Goal: Task Accomplishment & Management: Use online tool/utility

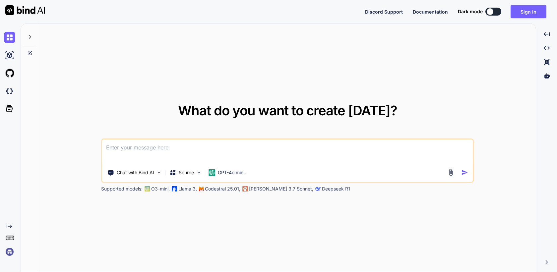
click at [10, 254] on img at bounding box center [9, 251] width 11 height 11
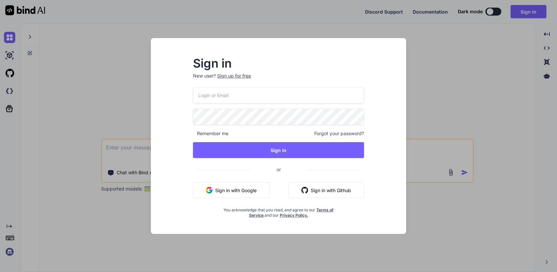
click at [224, 93] on input "email" at bounding box center [278, 95] width 171 height 16
paste input "[EMAIL_ADDRESS][PERSON_NAME][DOMAIN_NAME]"
type input "[EMAIL_ADDRESS][PERSON_NAME][DOMAIN_NAME]"
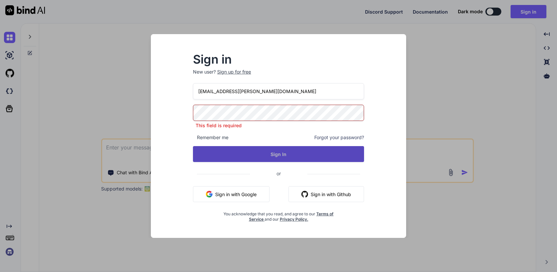
click at [259, 159] on div "mail@ross-sivertsen.com This field is required Remember me Forgot your password…" at bounding box center [278, 152] width 171 height 139
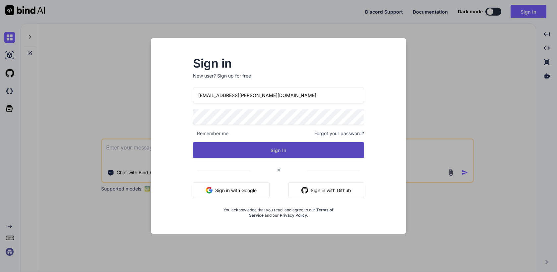
click at [272, 153] on button "Sign In" at bounding box center [278, 150] width 171 height 16
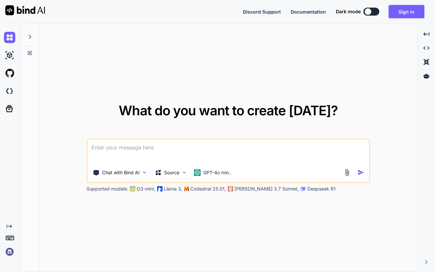
drag, startPoint x: 1, startPoint y: 152, endPoint x: -84, endPoint y: 147, distance: 84.7
click at [0, 147] on html "Discord Support Documentation Dark mode Sign in Created with Pixso. Created wit…" at bounding box center [217, 136] width 435 height 272
click at [9, 255] on img at bounding box center [9, 251] width 11 height 11
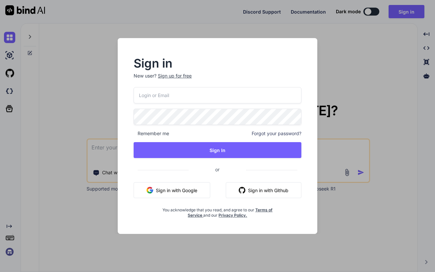
click at [173, 91] on input "email" at bounding box center [217, 95] width 167 height 16
paste input "S0m37N3tw0rkge"
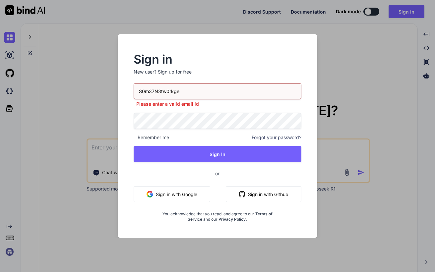
click at [169, 92] on input "S0m37N3tw0rkge" at bounding box center [217, 91] width 167 height 16
paste input "mail@ross-sivertsen.com"
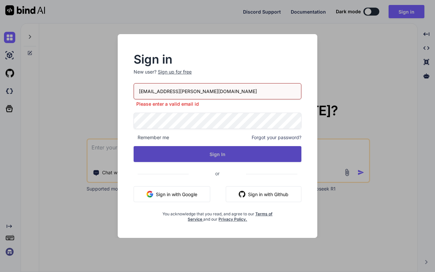
type input "mail@ross-sivertsen.com"
click at [219, 154] on button "Sign In" at bounding box center [217, 154] width 167 height 16
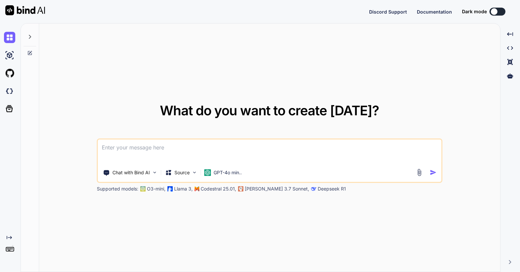
type textarea "x"
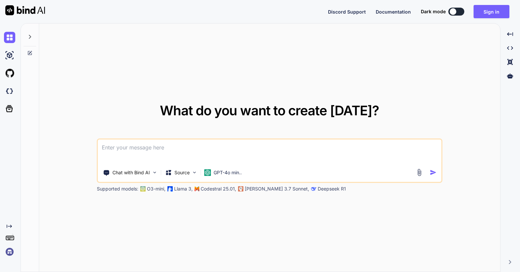
click at [8, 249] on img at bounding box center [9, 251] width 11 height 11
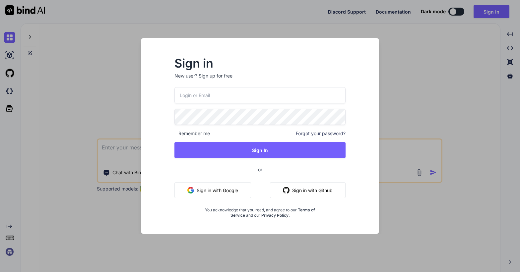
click at [220, 97] on input "email" at bounding box center [259, 95] width 171 height 16
paste input "mail@ross-sivertsen.com"
type input "mail@ross-sivertsen.com"
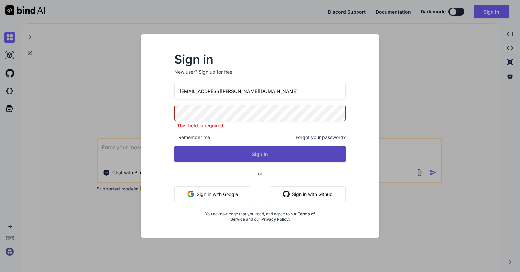
click at [257, 155] on button "Sign In" at bounding box center [259, 154] width 171 height 16
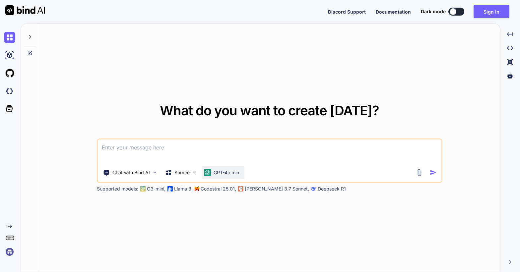
click at [222, 170] on p "GPT-4o min.." at bounding box center [228, 172] width 28 height 7
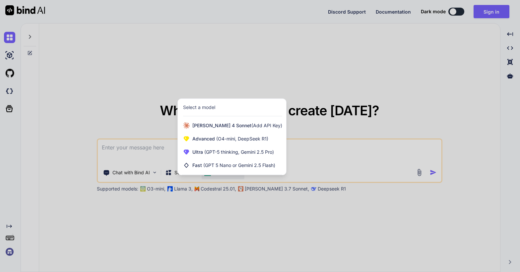
click at [230, 206] on div at bounding box center [260, 136] width 520 height 272
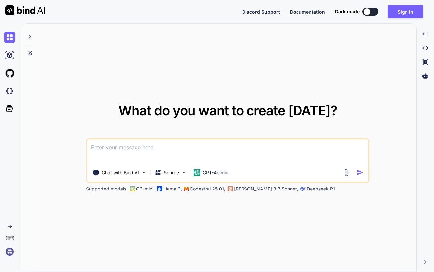
click at [243, 117] on span "What do you want to create [DATE]?" at bounding box center [227, 110] width 219 height 16
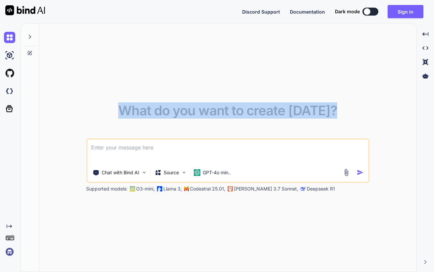
click at [243, 117] on span "What do you want to create [DATE]?" at bounding box center [227, 110] width 219 height 16
click at [213, 106] on span "What do you want to create [DATE]?" at bounding box center [227, 110] width 219 height 16
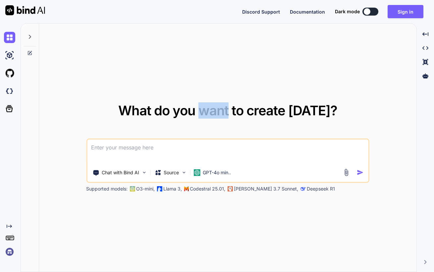
click at [213, 106] on span "What do you want to create [DATE]?" at bounding box center [227, 110] width 219 height 16
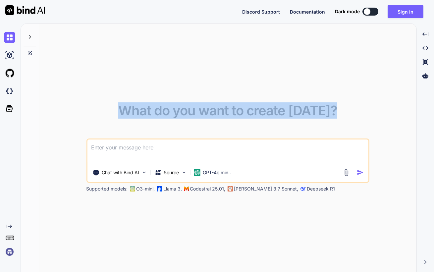
click at [213, 106] on span "What do you want to create [DATE]?" at bounding box center [227, 110] width 219 height 16
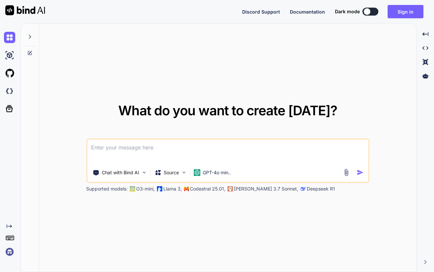
click at [216, 82] on div "What do you want to create today? Chat with Bind AI Source GPT-4o min.. Support…" at bounding box center [228, 148] width 378 height 249
click at [10, 254] on img at bounding box center [9, 251] width 11 height 11
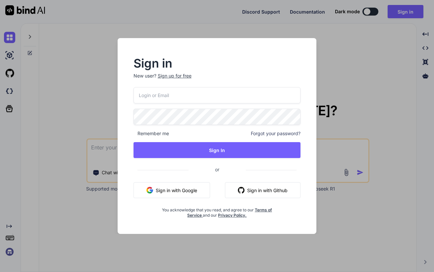
click at [194, 94] on input "email" at bounding box center [217, 95] width 167 height 16
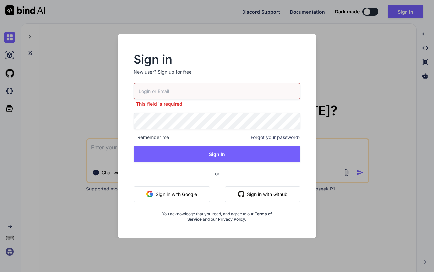
click at [188, 91] on input "email" at bounding box center [217, 91] width 167 height 16
paste input "S0m37N3tw0rkge"
type input "S0m37N3tw0rkge"
click at [192, 88] on input "S0m37N3tw0rkge" at bounding box center [217, 91] width 167 height 16
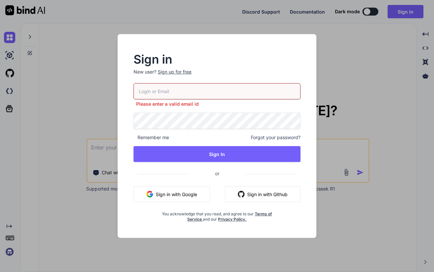
click at [227, 91] on input "email" at bounding box center [217, 91] width 167 height 16
click at [157, 91] on input "email" at bounding box center [217, 91] width 167 height 16
paste input "mail@ross-sivertsen.com"
type input "mail@ross-sivertsen.com"
click at [225, 76] on p "New user? Sign up for free" at bounding box center [217, 76] width 167 height 15
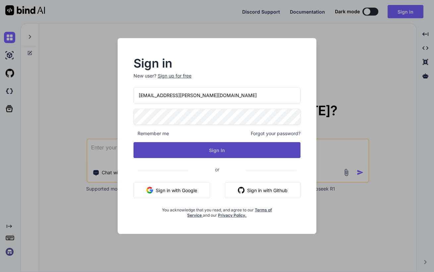
click at [217, 151] on button "Sign In" at bounding box center [217, 150] width 167 height 16
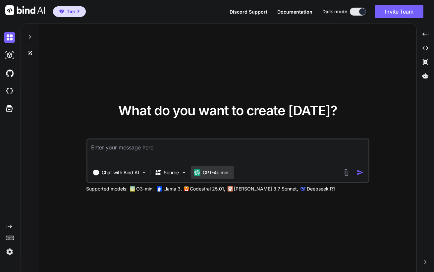
click at [218, 170] on p "GPT-4o min.." at bounding box center [217, 172] width 28 height 7
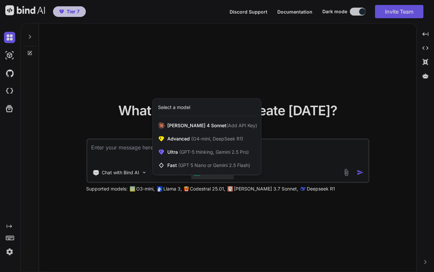
click at [207, 216] on div at bounding box center [217, 136] width 434 height 272
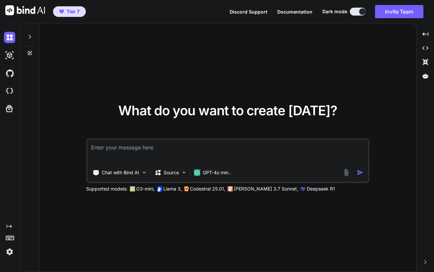
click at [243, 152] on textarea at bounding box center [227, 152] width 281 height 25
type textarea "hi"
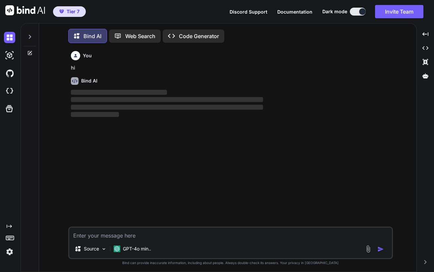
scroll to position [3, 0]
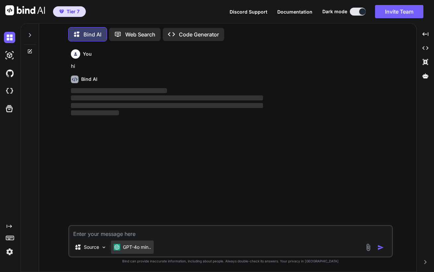
click at [126, 247] on p "GPT-4o min.." at bounding box center [137, 247] width 28 height 7
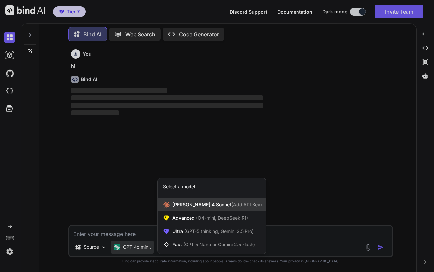
click at [176, 204] on span "Claude 4 Sonnet (Add API Key)" at bounding box center [217, 205] width 90 height 7
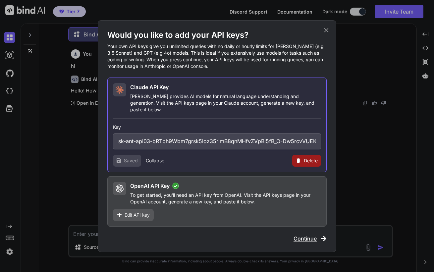
click at [326, 32] on icon at bounding box center [327, 30] width 4 height 4
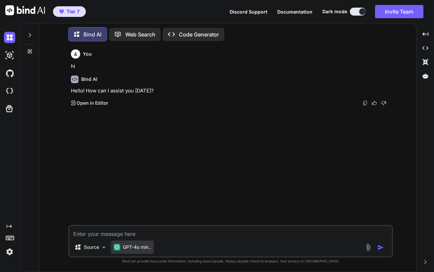
click at [132, 251] on div "GPT-4o min.." at bounding box center [132, 247] width 43 height 13
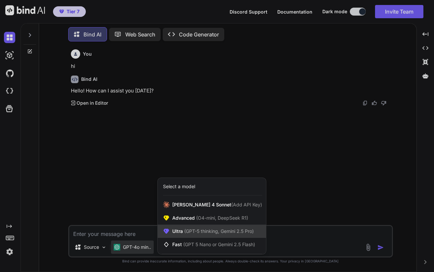
click at [205, 229] on span "(GPT-5 thinking, Gemini 2.5 Pro)" at bounding box center [218, 231] width 71 height 6
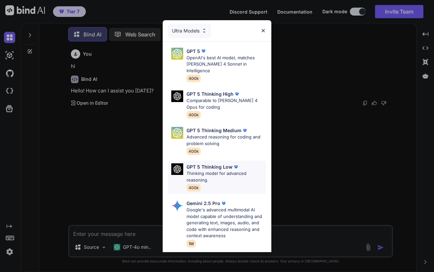
click at [220, 170] on p "Thinking model for advanced reasoning." at bounding box center [227, 176] width 80 height 13
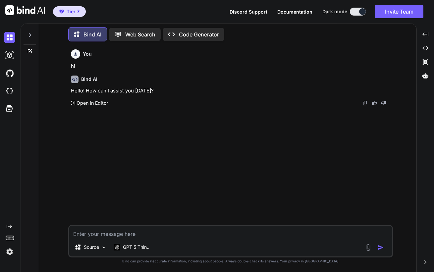
click at [159, 231] on textarea at bounding box center [230, 232] width 323 height 12
type textarea "hi"
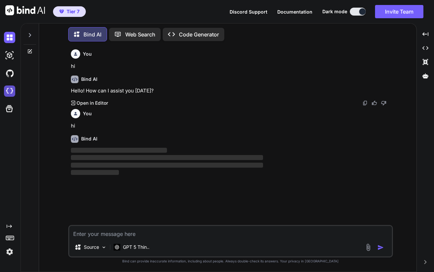
click at [12, 88] on img at bounding box center [9, 91] width 11 height 11
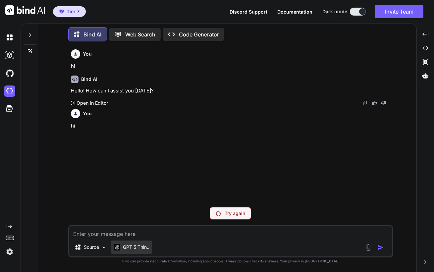
click at [132, 247] on p "GPT 5 Thin.." at bounding box center [136, 247] width 27 height 7
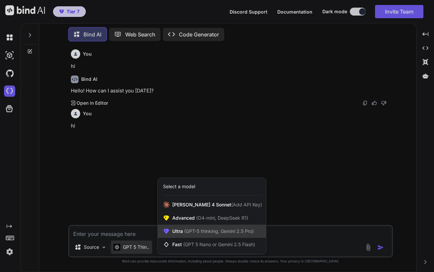
click at [188, 232] on span "(GPT-5 thinking, Gemini 2.5 Pro)" at bounding box center [218, 231] width 71 height 6
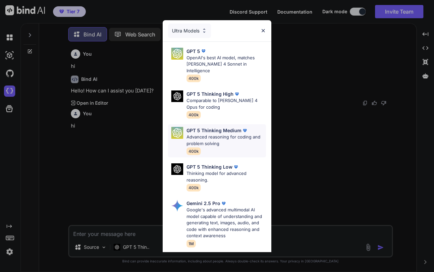
click at [228, 134] on p "Advanced reasoning for coding and problem solving" at bounding box center [227, 140] width 80 height 13
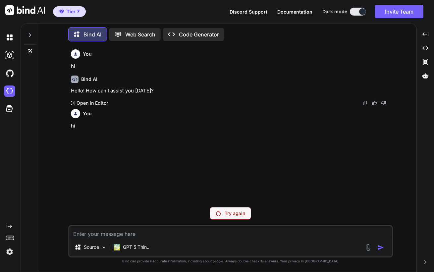
click at [227, 215] on p "Try again" at bounding box center [235, 213] width 21 height 7
click at [134, 255] on div "GPT 5 Thin.." at bounding box center [131, 249] width 41 height 16
click at [134, 251] on div "GPT 5 Thin.." at bounding box center [131, 247] width 41 height 13
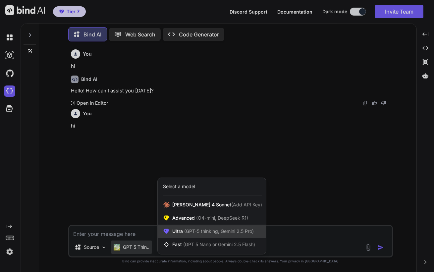
click at [193, 234] on span "(GPT-5 thinking, Gemini 2.5 Pro)" at bounding box center [218, 231] width 71 height 6
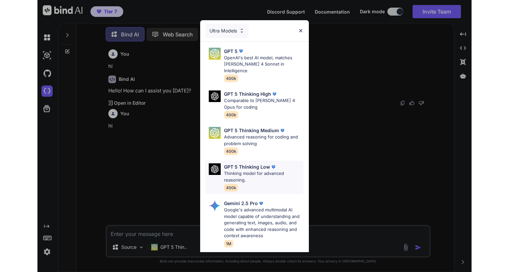
scroll to position [88, 0]
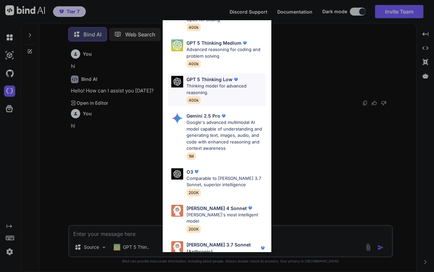
click at [208, 175] on p "Comparable to Claude 3.7 Sonnet, superior intelligence" at bounding box center [227, 181] width 80 height 13
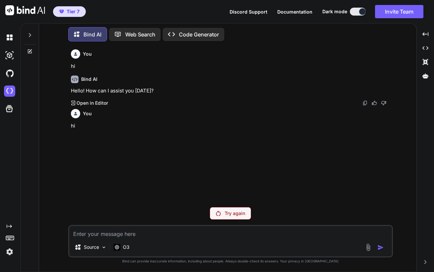
click at [227, 215] on p "Try again" at bounding box center [235, 213] width 21 height 7
click at [121, 250] on div "O3" at bounding box center [122, 247] width 16 height 7
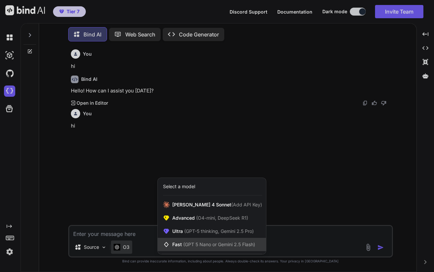
click at [195, 243] on span "(GPT 5 Nano or Gemini 2.5 Flash)" at bounding box center [219, 245] width 72 height 6
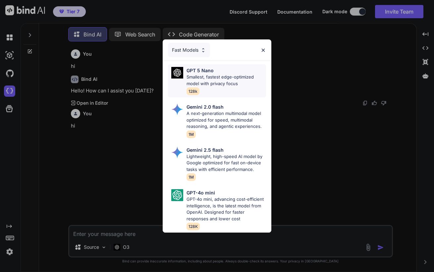
click at [221, 81] on p "Smallest, fastest edge-optimized model with privacy focus" at bounding box center [227, 80] width 80 height 13
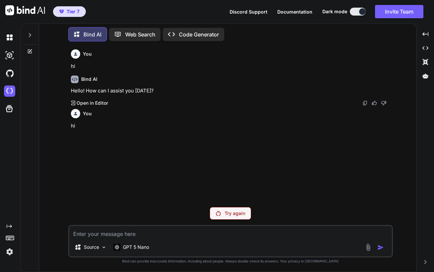
click at [229, 217] on div "Try again" at bounding box center [230, 213] width 41 height 13
click at [133, 247] on p "GPT 5 Nano" at bounding box center [136, 247] width 26 height 7
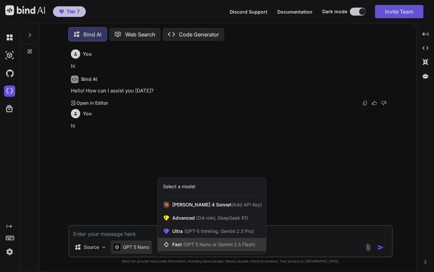
click at [187, 242] on span "(GPT 5 Nano or Gemini 2.5 Flash)" at bounding box center [219, 245] width 72 height 6
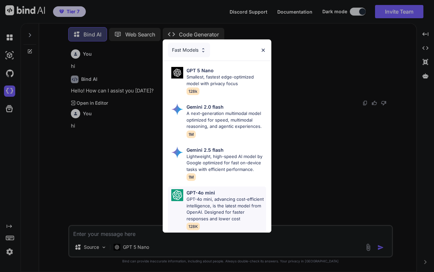
click at [202, 197] on p "GPT-4o mini, advancing cost-efficient intelligence, is the latest model from Op…" at bounding box center [227, 209] width 80 height 26
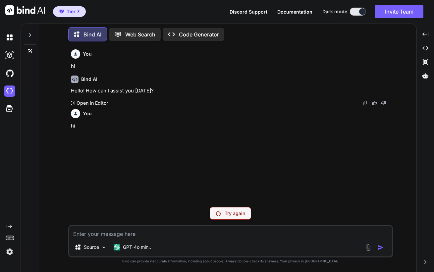
click at [222, 214] on div "Try again" at bounding box center [230, 213] width 41 height 13
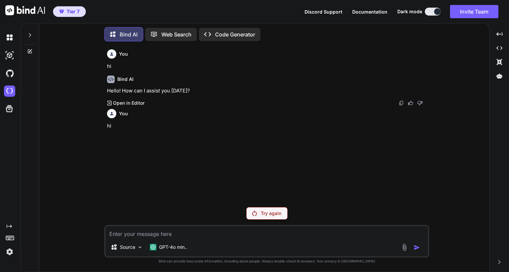
click at [31, 45] on div at bounding box center [30, 38] width 18 height 32
click at [29, 51] on icon at bounding box center [30, 51] width 4 height 4
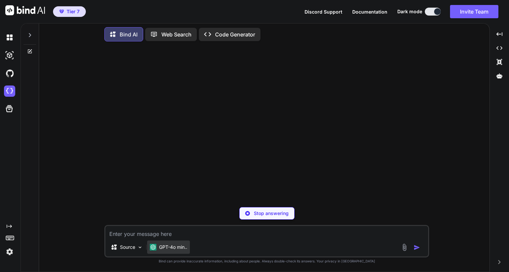
click at [182, 241] on div "GPT-4o min.." at bounding box center [168, 247] width 43 height 13
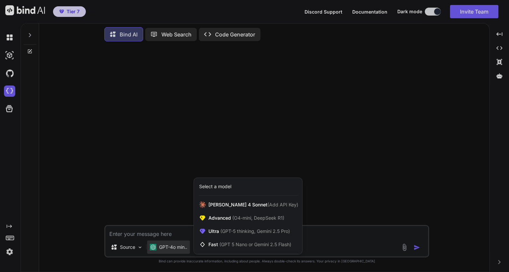
click at [177, 232] on div at bounding box center [254, 136] width 509 height 272
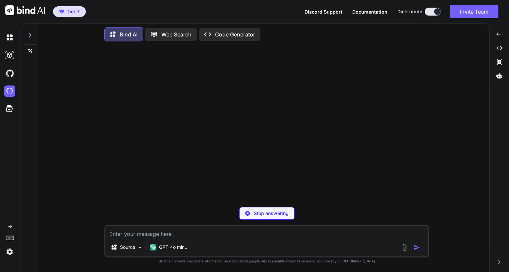
click at [177, 232] on textarea at bounding box center [266, 232] width 323 height 12
type textarea "hi"
click at [280, 212] on p "Stop answering" at bounding box center [271, 213] width 35 height 7
click at [418, 249] on img "button" at bounding box center [417, 247] width 7 height 7
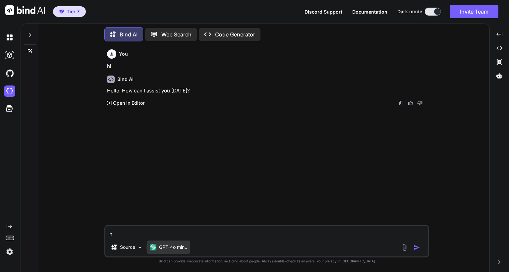
click at [171, 245] on p "GPT-4o min.." at bounding box center [173, 247] width 28 height 7
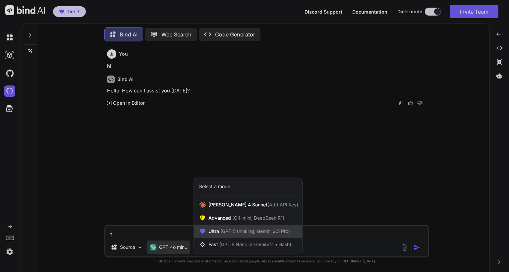
click at [214, 232] on span "Ultra (GPT-5 thinking, Gemini 2.5 Pro)" at bounding box center [250, 231] width 82 height 7
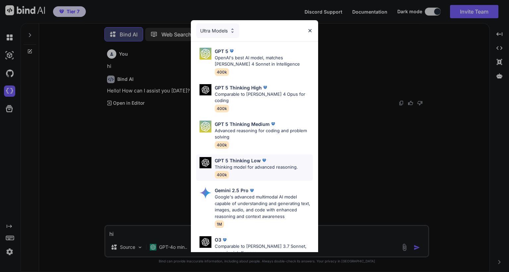
click at [248, 164] on p "Thinking model for advanced reasoning." at bounding box center [256, 167] width 83 height 7
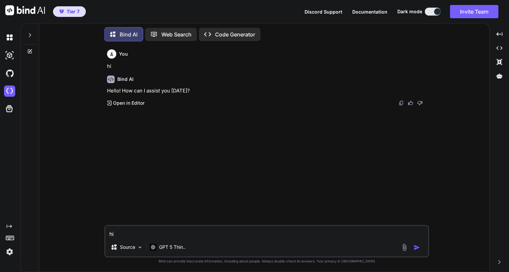
click at [179, 232] on textarea "hi" at bounding box center [266, 232] width 323 height 12
type textarea "hi"
click at [415, 247] on img "button" at bounding box center [417, 247] width 7 height 7
click at [171, 246] on p "GPT 5 Thin.." at bounding box center [172, 247] width 27 height 7
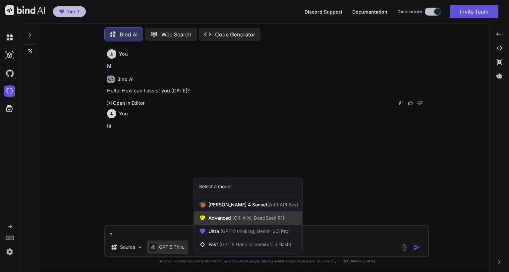
click at [226, 218] on span "Advanced (O4-mini, DeepSeek R1)" at bounding box center [247, 218] width 76 height 7
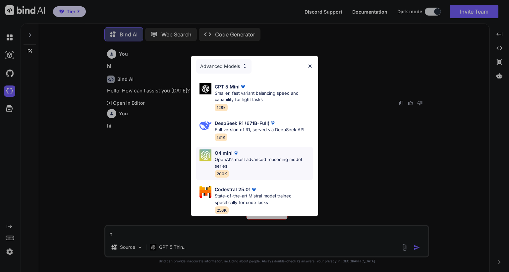
click at [246, 162] on p "OpenAI's most advanced reasoning model series" at bounding box center [264, 163] width 98 height 13
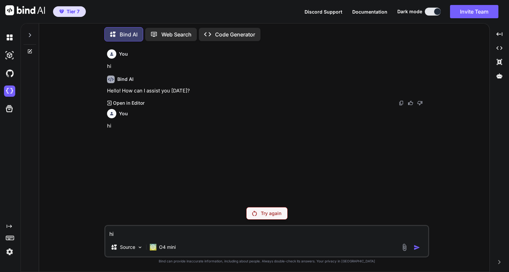
click at [204, 233] on textarea "hi" at bounding box center [266, 232] width 323 height 12
type textarea "hi"
click at [276, 211] on p "Try again" at bounding box center [271, 213] width 21 height 7
click at [170, 244] on div "O4 mini" at bounding box center [162, 247] width 31 height 13
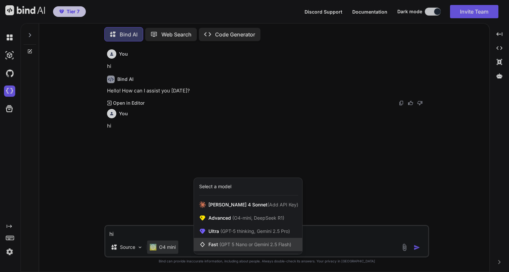
click at [228, 243] on span "(GPT 5 Nano or Gemini 2.5 Flash)" at bounding box center [256, 245] width 72 height 6
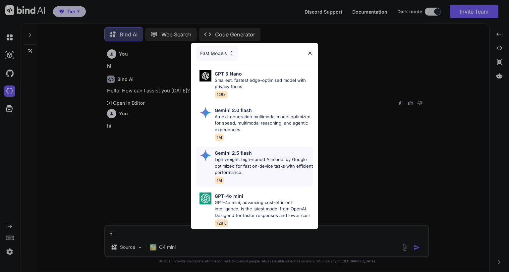
click at [246, 166] on p "Lightweight, high-speed AI model by Google optimized for fast on-device tasks w…" at bounding box center [264, 167] width 98 height 20
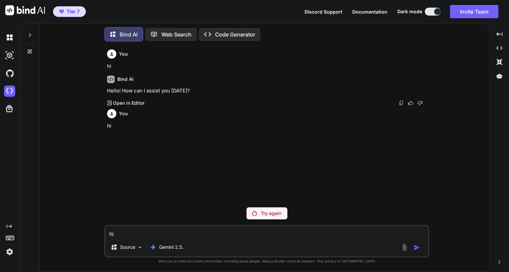
click at [182, 228] on textarea "hi" at bounding box center [266, 232] width 323 height 12
click at [272, 214] on p "Try again" at bounding box center [271, 213] width 21 height 7
click at [277, 218] on div "Try again" at bounding box center [266, 213] width 41 height 13
click at [179, 244] on p "Gemini 2.5.." at bounding box center [172, 247] width 26 height 7
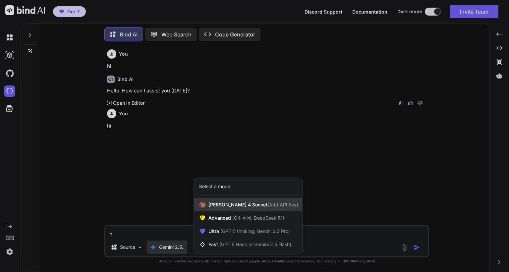
click at [268, 203] on span "(Add API Key)" at bounding box center [283, 205] width 31 height 6
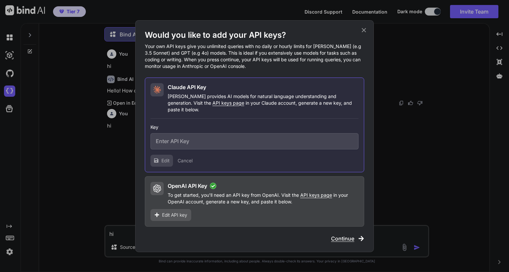
type input "sk-ant-api03-bRTbh9Wbm7grsk5loz35rlmB8qnMHfvZVpBl5fB_O-Dw5rcvVUEKUp0bvAMMOfdPLb…"
click at [364, 32] on icon at bounding box center [364, 30] width 4 height 4
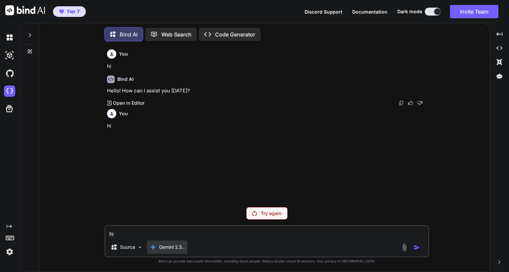
click at [171, 253] on div "Gemini 2.5.." at bounding box center [167, 247] width 40 height 13
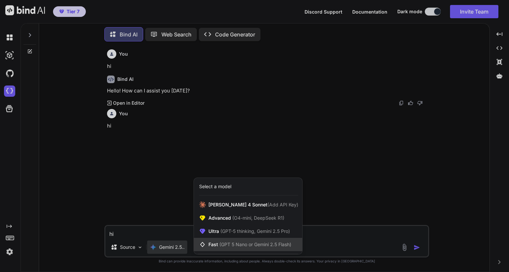
click at [222, 245] on span "(GPT 5 Nano or Gemini 2.5 Flash)" at bounding box center [256, 245] width 72 height 6
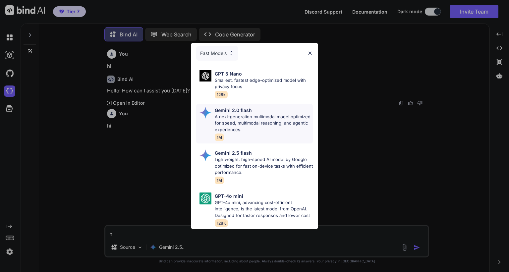
click at [240, 111] on p "Gemini 2.0 flash" at bounding box center [233, 110] width 37 height 7
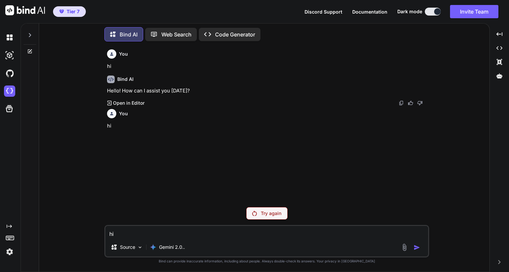
click at [271, 219] on div "Try again" at bounding box center [266, 213] width 41 height 13
click at [9, 252] on img at bounding box center [9, 251] width 11 height 11
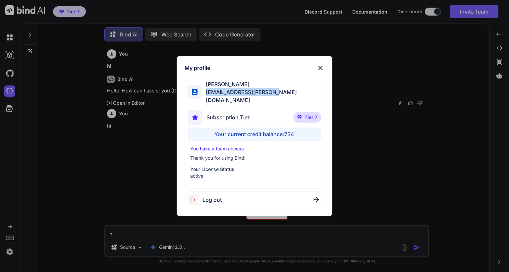
drag, startPoint x: 207, startPoint y: 97, endPoint x: 273, endPoint y: 98, distance: 66.3
click at [273, 98] on div "Ross Sivertsen mail@ross-sivertsen.com" at bounding box center [255, 92] width 140 height 25
click at [338, 112] on div "My profile Ross Sivertsen mail@ross-sivertsen.com Subscription Tier Tier 7 Your…" at bounding box center [255, 136] width 170 height 160
click at [320, 71] on img at bounding box center [321, 68] width 8 height 8
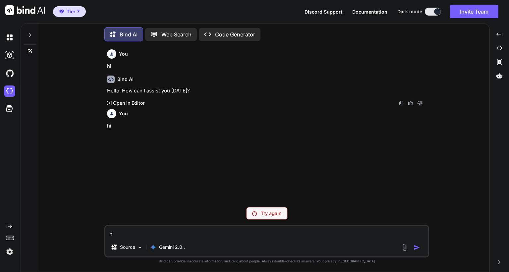
click at [10, 253] on img at bounding box center [9, 251] width 11 height 11
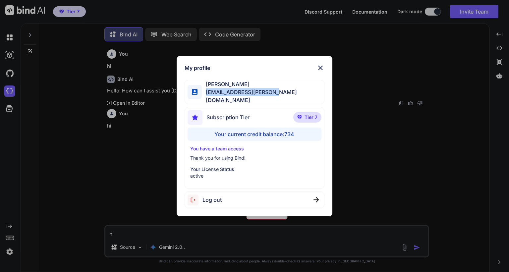
drag, startPoint x: 208, startPoint y: 96, endPoint x: 273, endPoint y: 97, distance: 65.7
click at [273, 97] on div "Ross Sivertsen mail@ross-sivertsen.com" at bounding box center [255, 92] width 140 height 25
copy span "mail@ross-sivertsen.com"
click at [321, 69] on img at bounding box center [321, 68] width 8 height 8
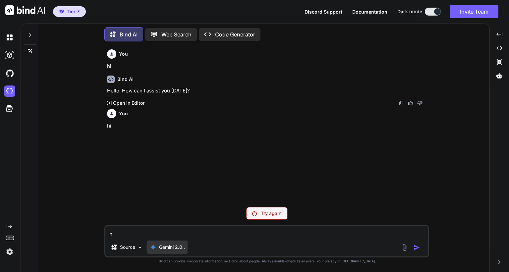
click at [168, 251] on div "Gemini 2.0.." at bounding box center [167, 247] width 40 height 13
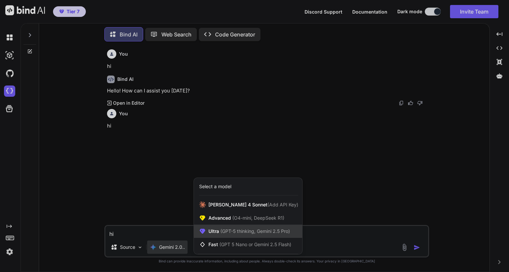
click at [223, 232] on span "(GPT-5 thinking, Gemini 2.5 Pro)" at bounding box center [254, 231] width 71 height 6
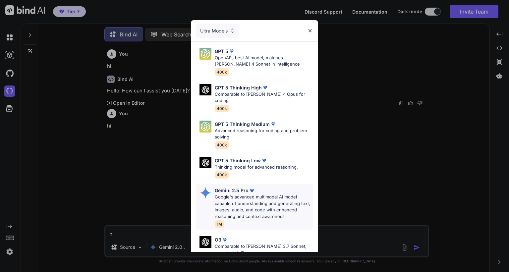
scroll to position [68, 0]
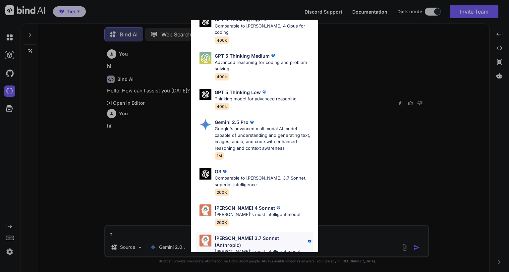
click at [245, 249] on p "Claude's most intelligent model" at bounding box center [264, 252] width 98 height 7
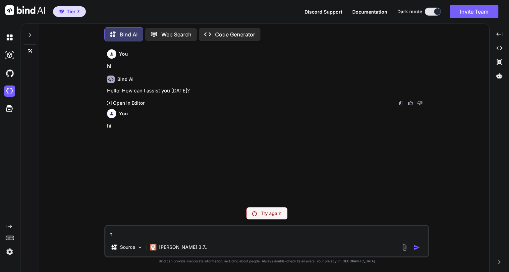
click at [270, 215] on p "Try again" at bounding box center [271, 213] width 21 height 7
click at [31, 35] on icon at bounding box center [29, 34] width 5 height 5
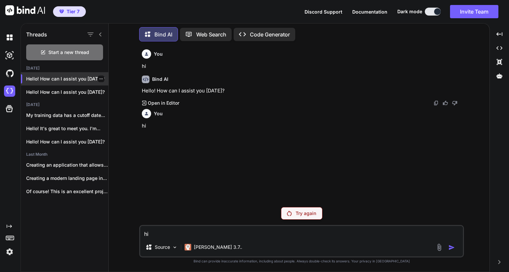
click at [99, 78] on icon "button" at bounding box center [101, 79] width 4 height 4
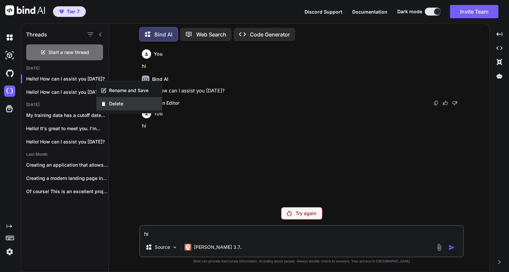
click at [113, 103] on span "Delete" at bounding box center [116, 103] width 14 height 7
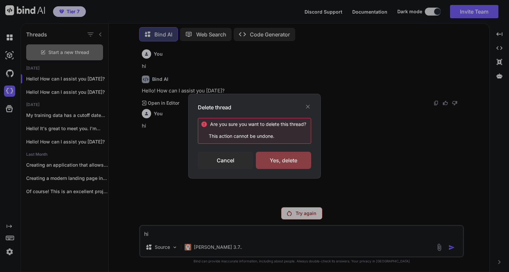
click at [274, 159] on div "Yes, delete" at bounding box center [283, 160] width 55 height 17
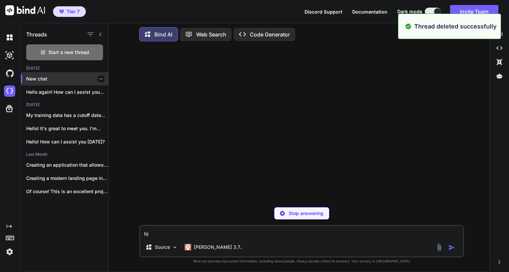
click at [75, 73] on div "New chat" at bounding box center [65, 78] width 88 height 13
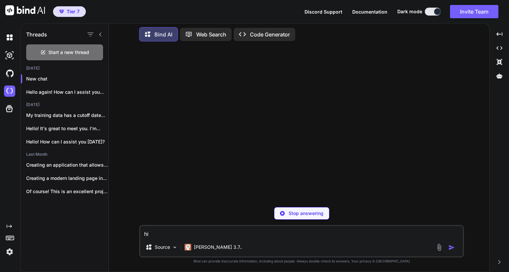
click at [288, 212] on div "Stop answering" at bounding box center [301, 213] width 55 height 13
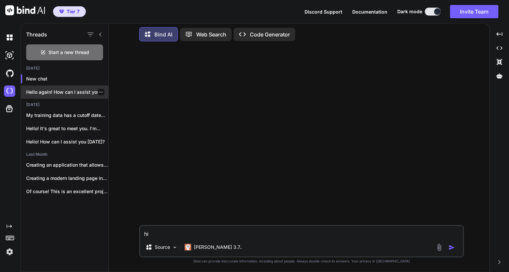
click at [51, 93] on p "Hello again! How can I assist you..." at bounding box center [67, 92] width 82 height 7
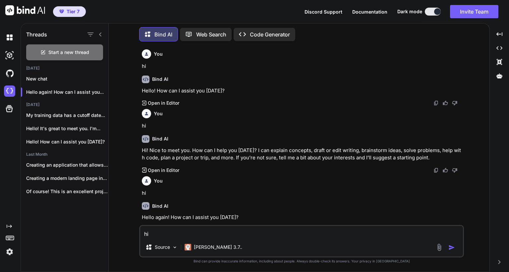
scroll to position [8, 0]
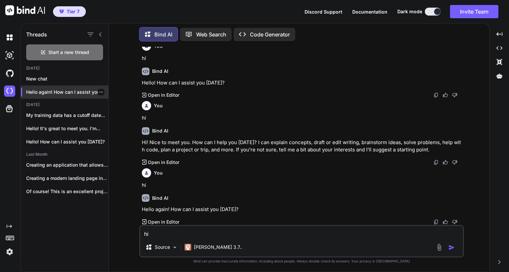
click at [99, 90] on icon "button" at bounding box center [101, 92] width 4 height 4
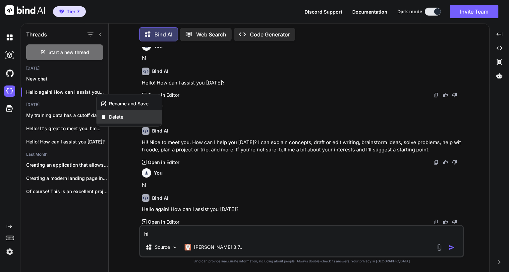
click at [122, 117] on span "Delete" at bounding box center [116, 117] width 14 height 7
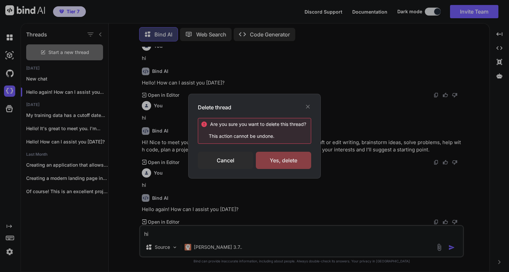
click at [285, 161] on div "Yes, delete" at bounding box center [283, 160] width 55 height 17
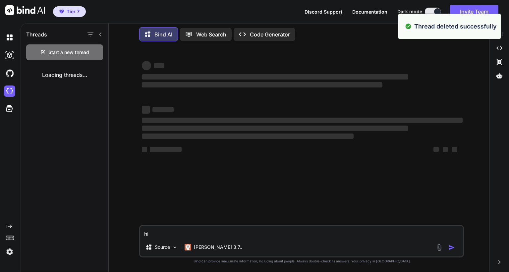
scroll to position [0, 0]
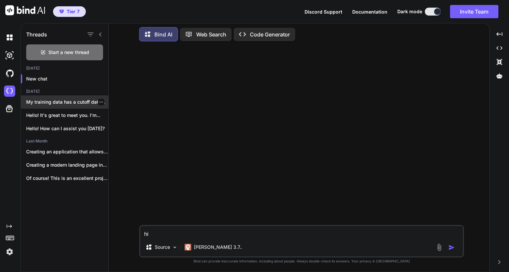
click at [61, 100] on p "My training data has a cutoff date..." at bounding box center [67, 102] width 82 height 7
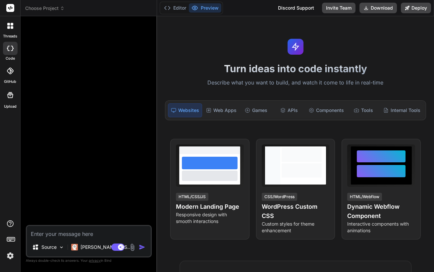
click at [9, 262] on div "threads code GitHub Upload" at bounding box center [10, 136] width 21 height 272
click at [11, 256] on img at bounding box center [10, 255] width 11 height 11
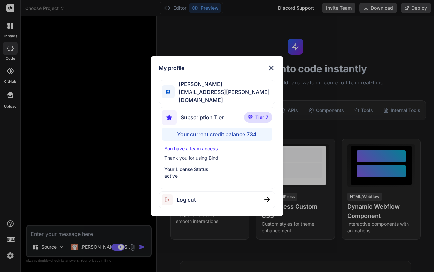
click at [84, 169] on div "My profile [PERSON_NAME] [EMAIL_ADDRESS][PERSON_NAME][DOMAIN_NAME] Subscription…" at bounding box center [217, 136] width 434 height 272
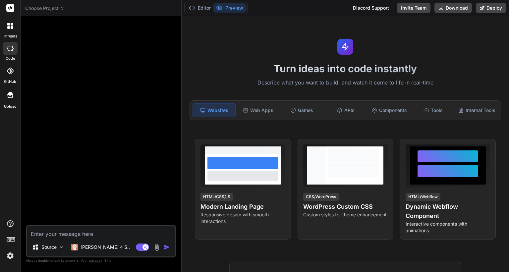
click at [57, 7] on span "Choose Project" at bounding box center [44, 8] width 39 height 7
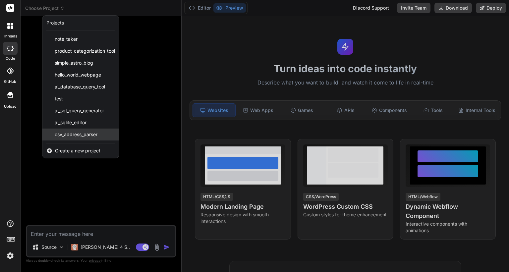
click at [90, 134] on span "csv_address_parser" at bounding box center [76, 134] width 43 height 7
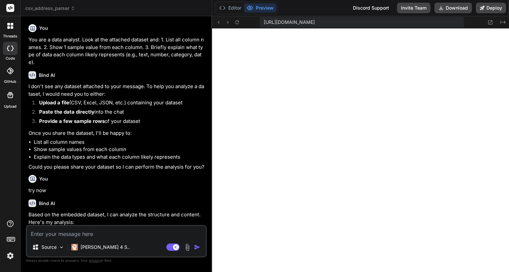
scroll to position [265, 0]
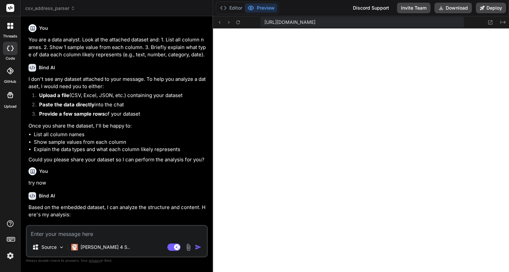
drag, startPoint x: 182, startPoint y: 114, endPoint x: 201, endPoint y: 114, distance: 18.9
click at [201, 114] on div "Bind AI Web Search Created with Pixso. Code Generator You You are a data analys…" at bounding box center [117, 144] width 193 height 256
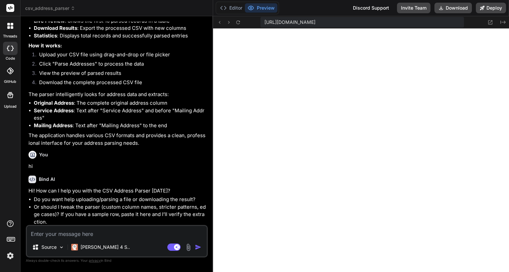
scroll to position [1059, 0]
click at [68, 13] on header "csv_address_parser Created with Pixso." at bounding box center [117, 8] width 193 height 16
click at [67, 9] on span "csv_address_parser" at bounding box center [50, 8] width 50 height 7
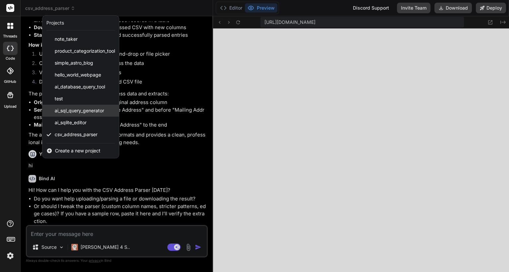
click at [91, 113] on span "ai_sql_query_generator" at bounding box center [79, 110] width 49 height 7
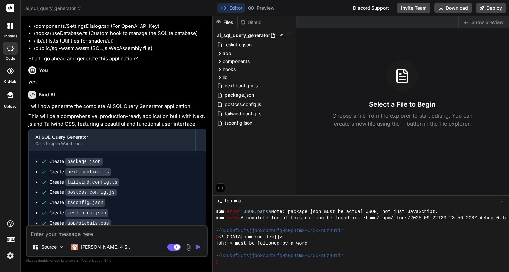
scroll to position [1004, 0]
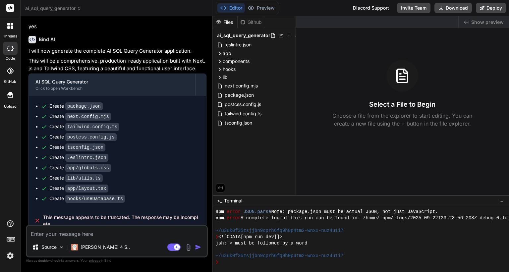
click at [58, 9] on span "ai_sql_query_generator" at bounding box center [53, 8] width 56 height 7
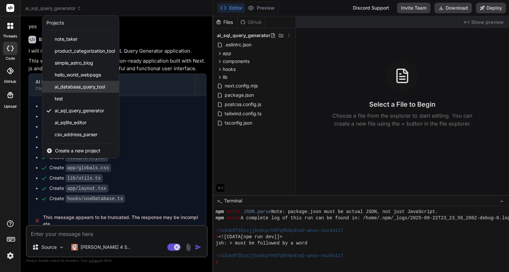
click at [90, 88] on span "ai_database_query_tool" at bounding box center [80, 87] width 50 height 7
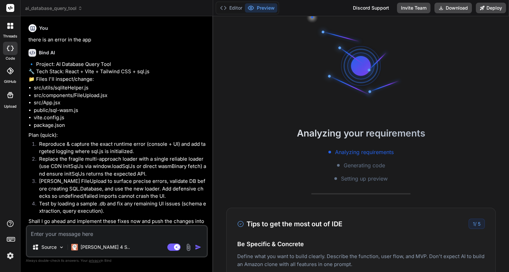
scroll to position [466, 0]
click at [68, 11] on span "ai_database_query_tool" at bounding box center [53, 8] width 57 height 7
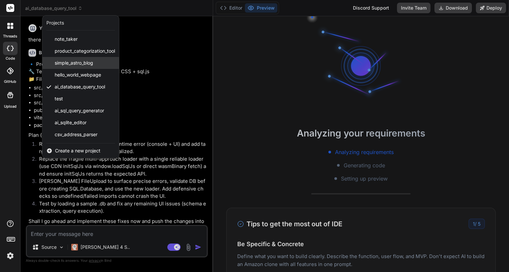
click at [80, 64] on span "simple_astro_blog" at bounding box center [74, 63] width 38 height 7
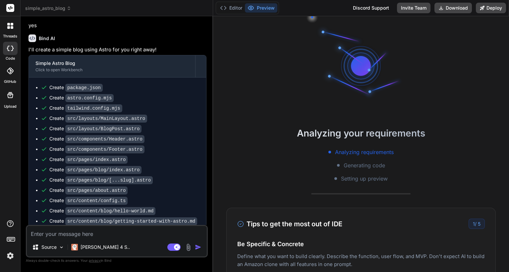
scroll to position [1033, 0]
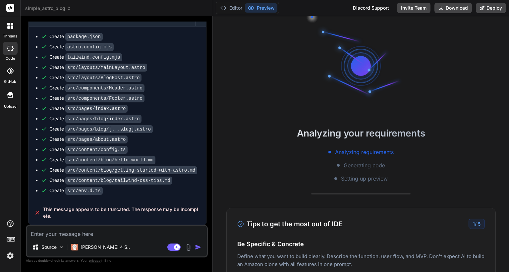
click at [63, 9] on span "simple_astro_blog" at bounding box center [48, 8] width 46 height 7
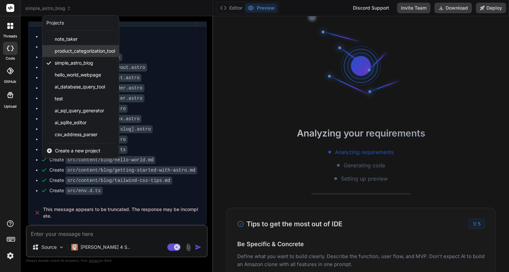
click at [93, 53] on span "product_categorization_tool" at bounding box center [85, 51] width 60 height 7
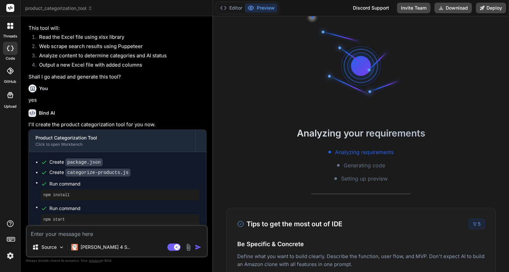
scroll to position [0, 0]
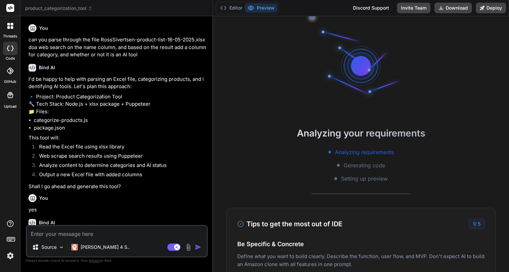
click at [10, 256] on img at bounding box center [10, 255] width 11 height 11
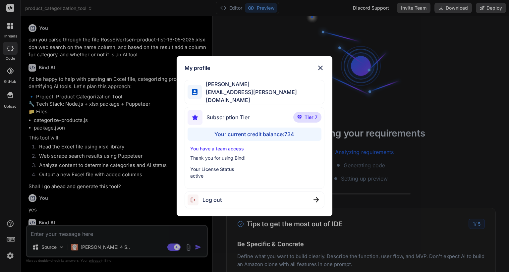
click at [214, 198] on span "Log out" at bounding box center [212, 200] width 19 height 8
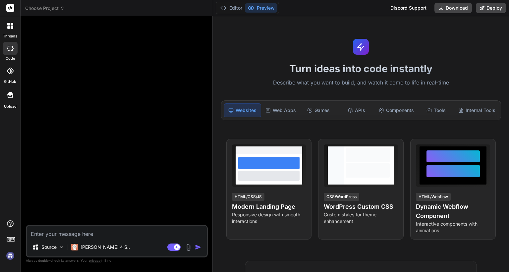
type textarea "x"
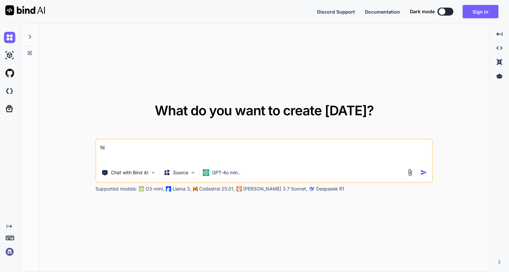
type textarea "x"
click at [14, 253] on img at bounding box center [9, 251] width 11 height 11
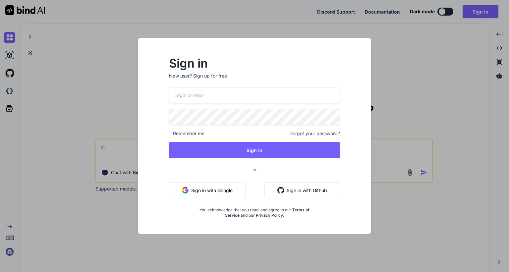
click at [215, 100] on input "email" at bounding box center [254, 95] width 171 height 16
paste input "[EMAIL_ADDRESS][DOMAIN_NAME]"
type input "[EMAIL_ADDRESS][DOMAIN_NAME]"
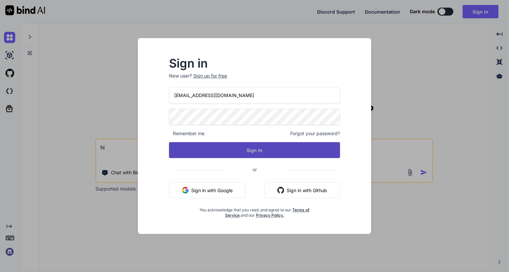
click at [243, 157] on button "Sign In" at bounding box center [254, 150] width 171 height 16
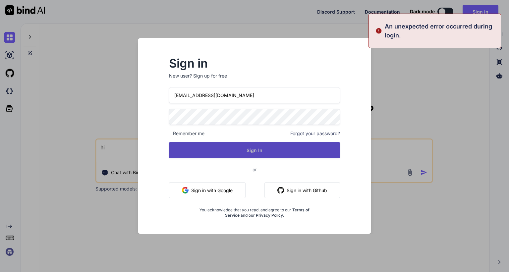
click at [250, 148] on button "Sign In" at bounding box center [254, 150] width 171 height 16
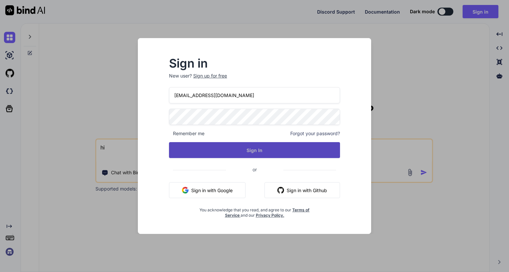
click at [234, 153] on button "Sign In" at bounding box center [254, 150] width 171 height 16
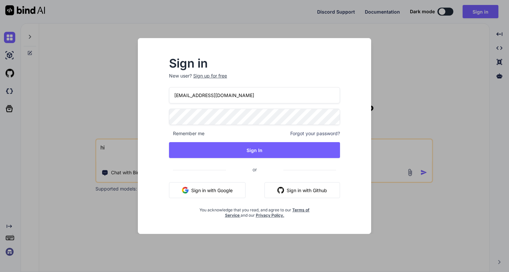
click at [71, 77] on div "Sign in New user? Sign up for free [EMAIL_ADDRESS][DOMAIN_NAME] Remember me For…" at bounding box center [254, 136] width 509 height 272
